Goal: Book appointment/travel/reservation

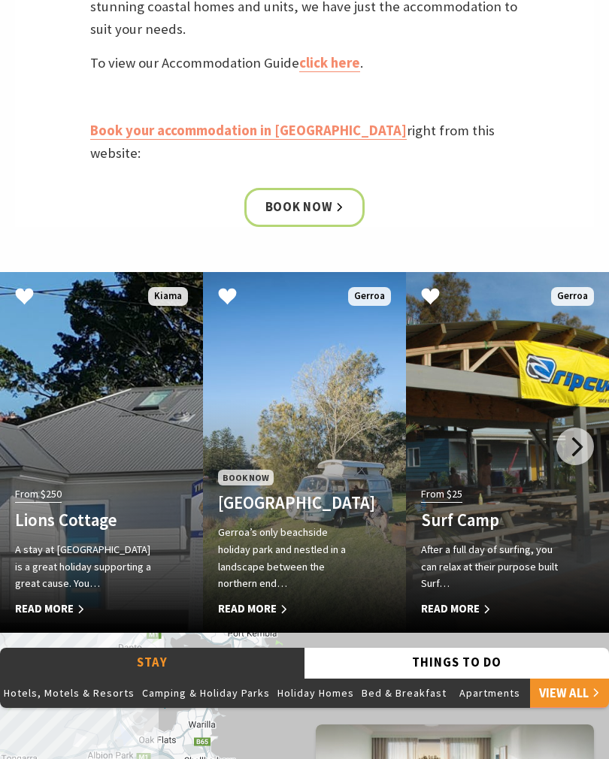
scroll to position [683, 0]
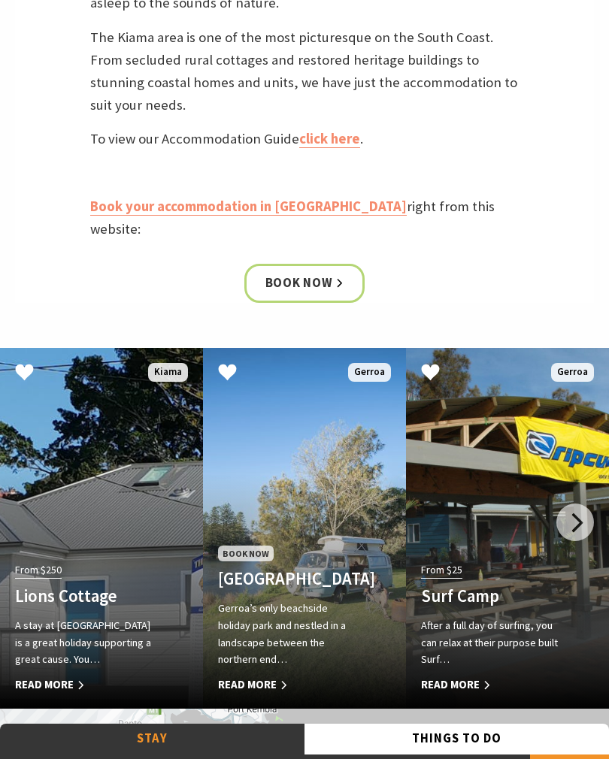
click at [258, 569] on h4 "Seven Mile Beach Holiday Park" at bounding box center [289, 579] width 143 height 20
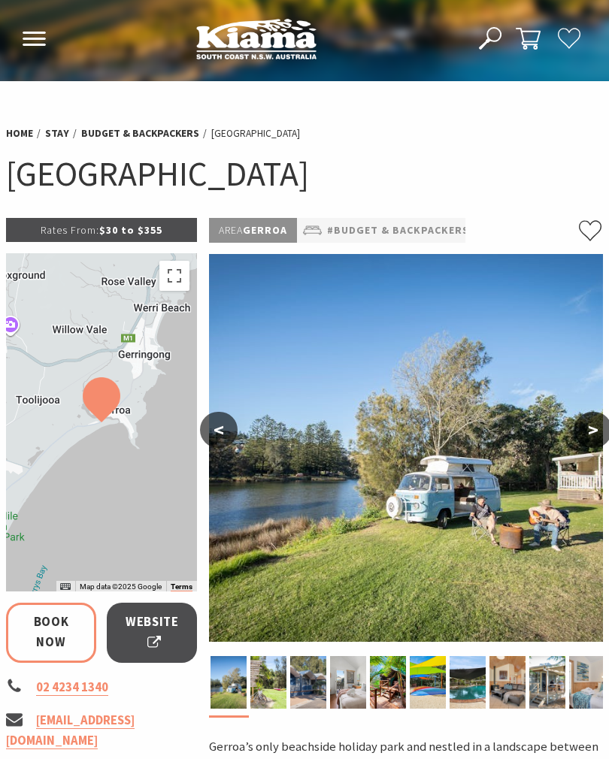
select select "3"
select select "2"
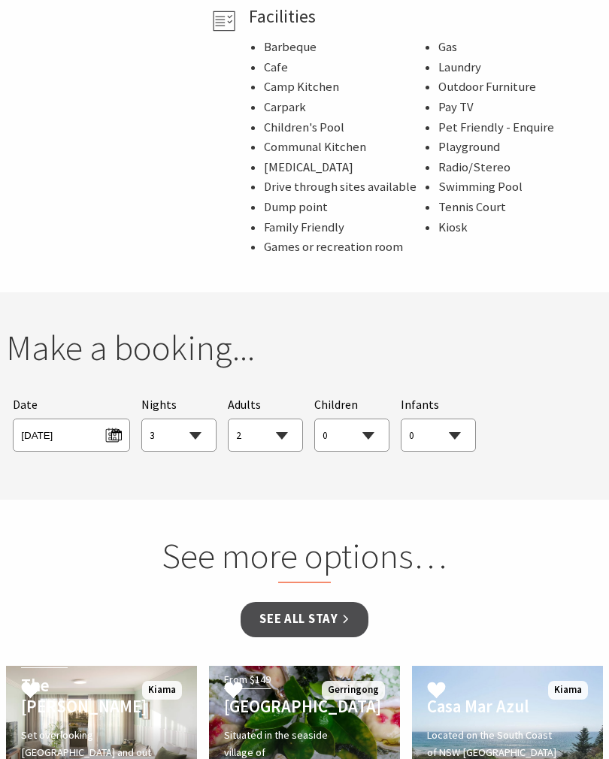
scroll to position [1120, 0]
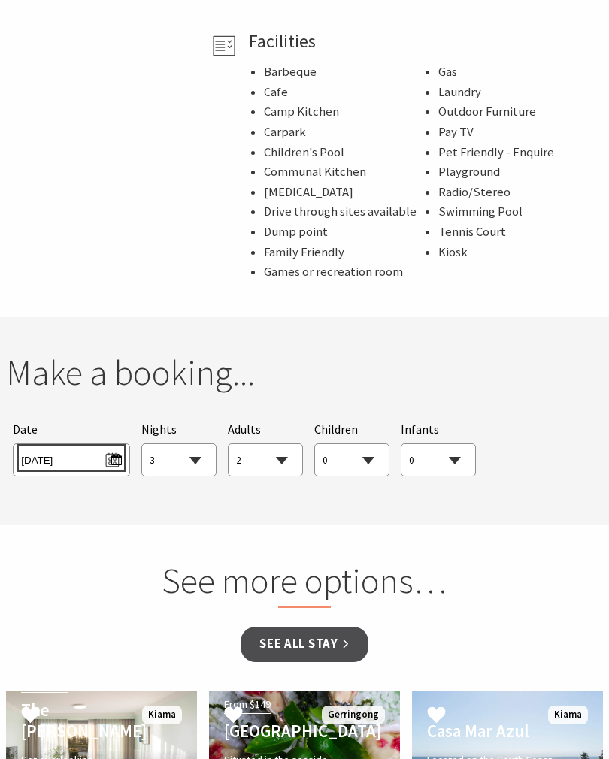
click at [80, 448] on span "Sun 21/09/2025" at bounding box center [71, 458] width 100 height 20
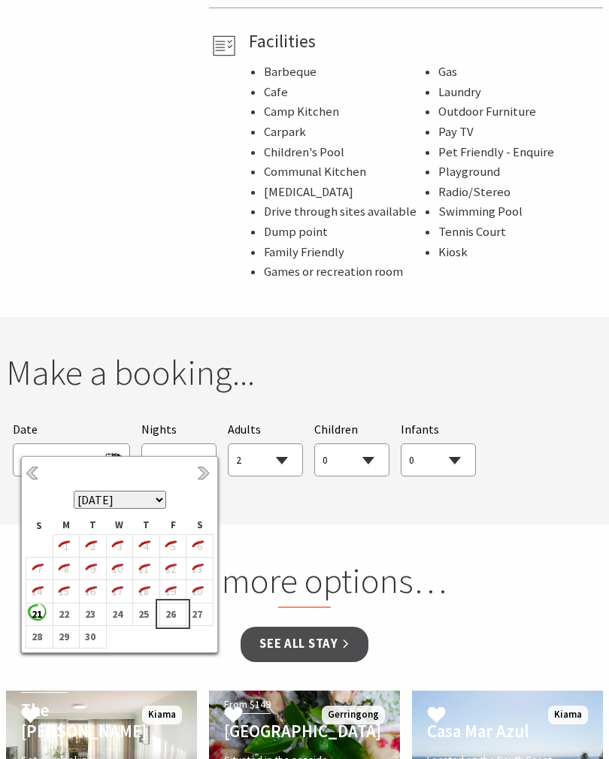
click at [171, 620] on b "26" at bounding box center [170, 614] width 20 height 20
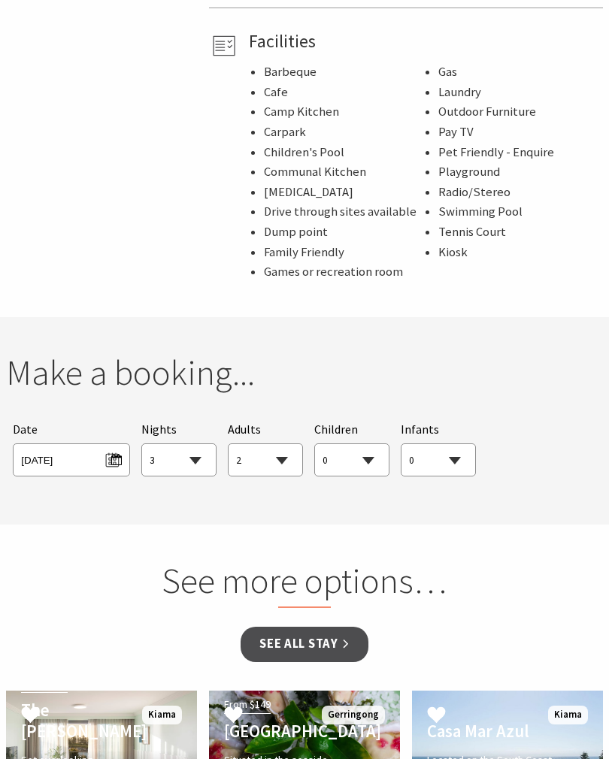
click at [199, 451] on select "1 2 3 4 5 6 7 8 9 10 11 12 13 14 15 16 17 18 19 20 21 22 23 24 25 26 27 28 29 30" at bounding box center [179, 460] width 74 height 33
select select "1"
click at [289, 449] on select "0 1 2 3 4 5 6 7 8 9 10 11 12 13 14 15 16 17 18 19 20 21 22 23 24 25 26 27 28 29…" at bounding box center [265, 460] width 74 height 33
select select "1"
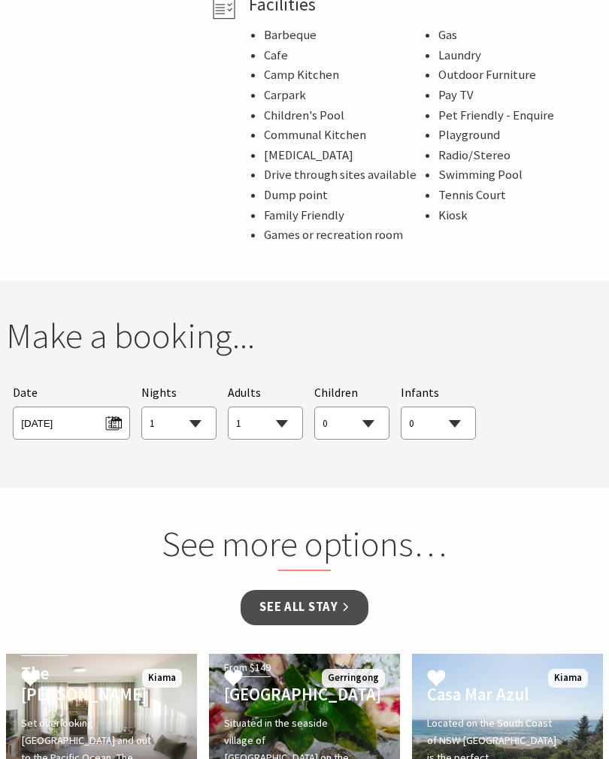
click at [550, 424] on div "Searching for Accommodation Tours Events Car Hire Packages Date Fri 26/09/2025 …" at bounding box center [304, 412] width 597 height 70
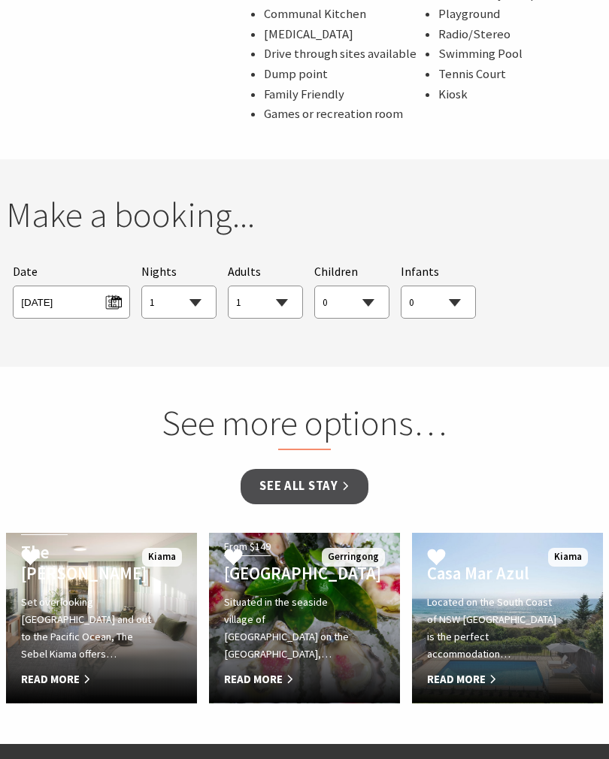
scroll to position [1277, 0]
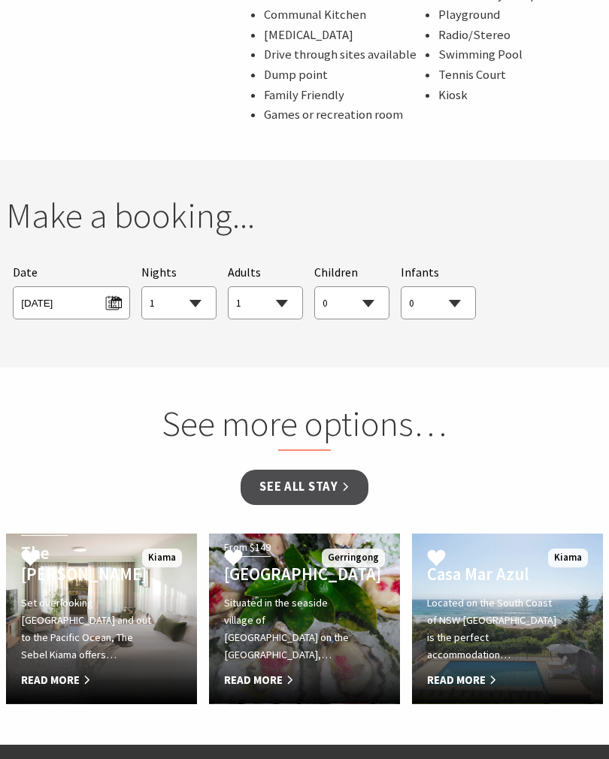
select select "1"
click at [310, 475] on link "See all Stay" at bounding box center [303, 487] width 127 height 35
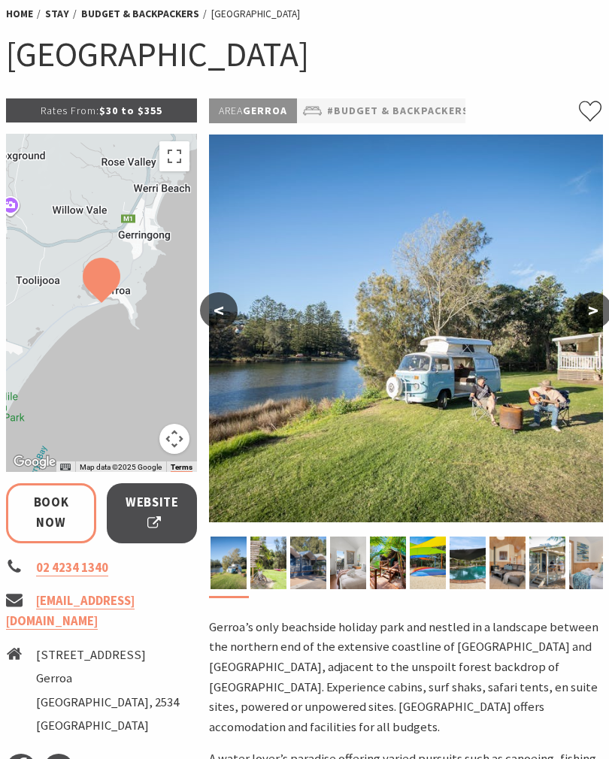
scroll to position [121, 0]
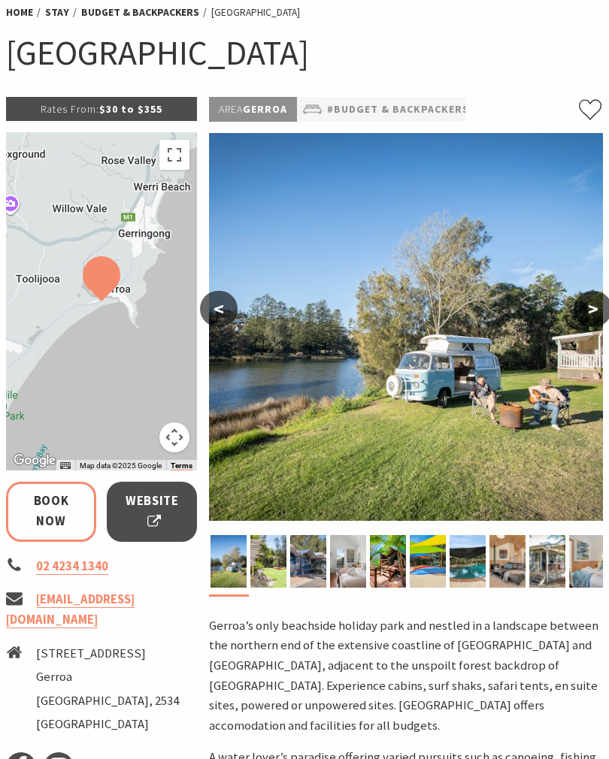
click at [135, 506] on span "Website" at bounding box center [151, 511] width 53 height 40
